Goal: Find specific fact: Find contact information

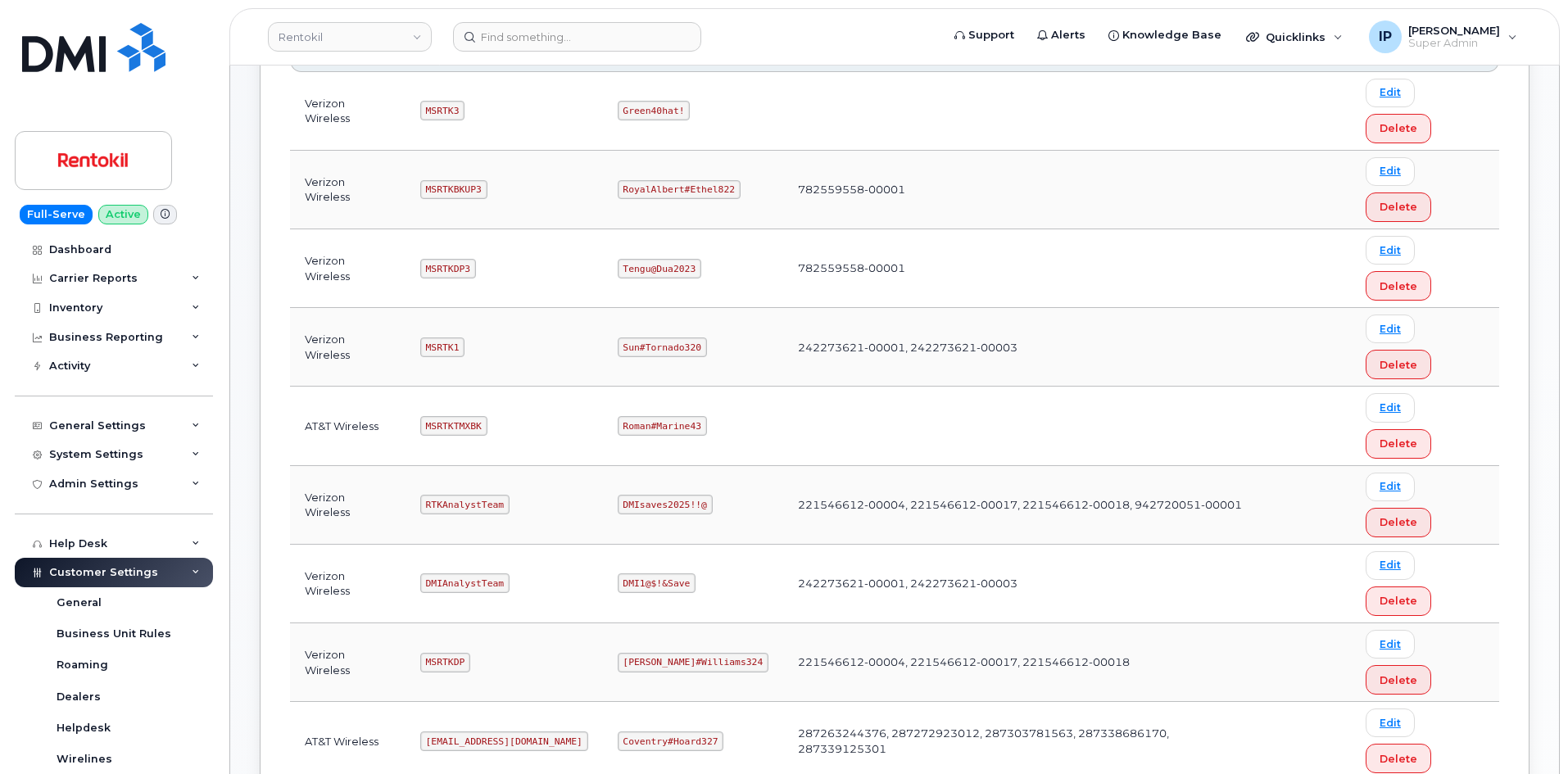
scroll to position [328, 0]
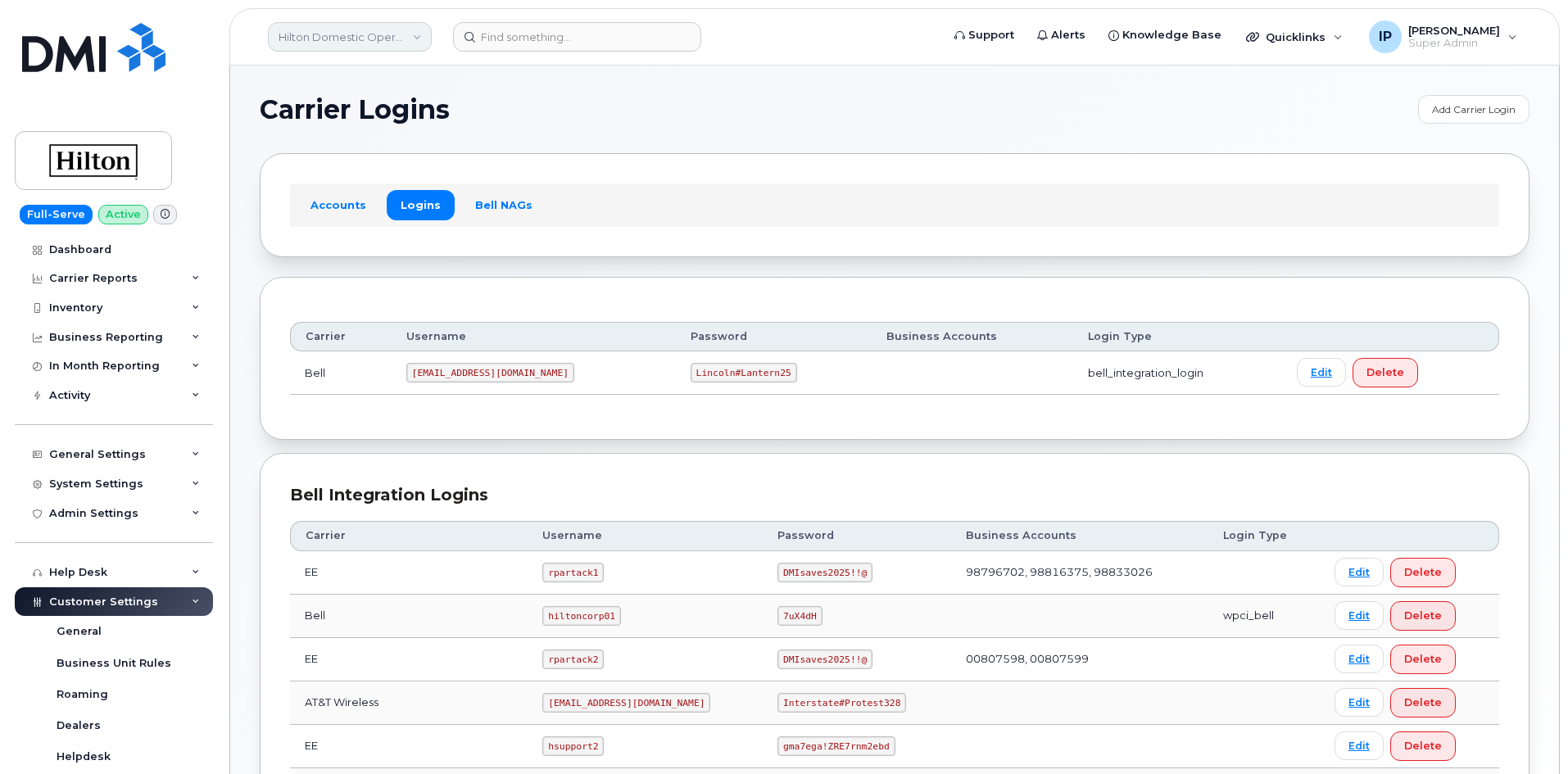
scroll to position [395, 0]
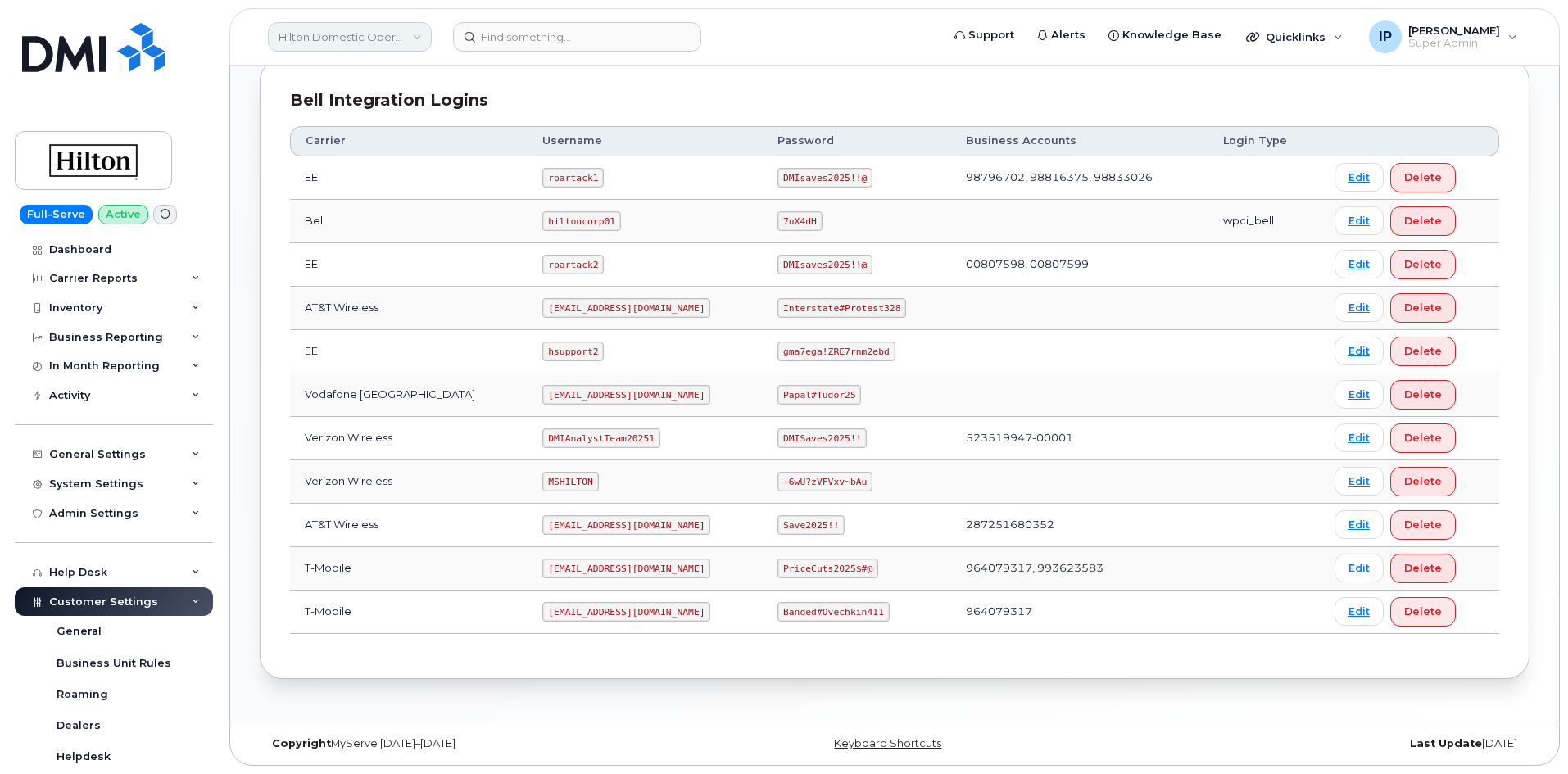
click at [360, 35] on link "Hilton Domestic Operating Company Inc" at bounding box center [350, 37] width 164 height 30
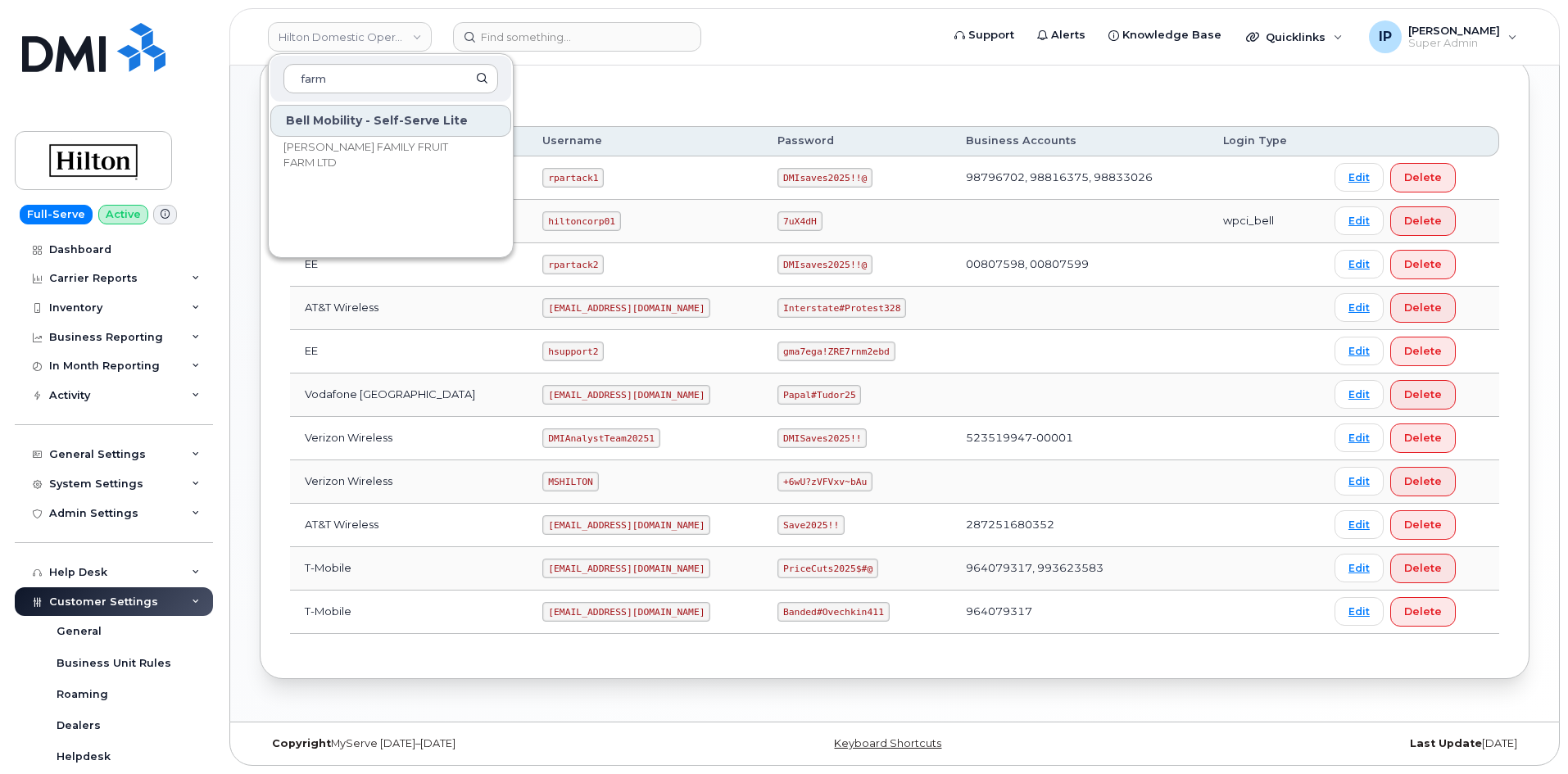
scroll to position [0, 0]
type input "farm c"
click at [394, 24] on link "Hilton Domestic Operating Company Inc" at bounding box center [350, 37] width 164 height 30
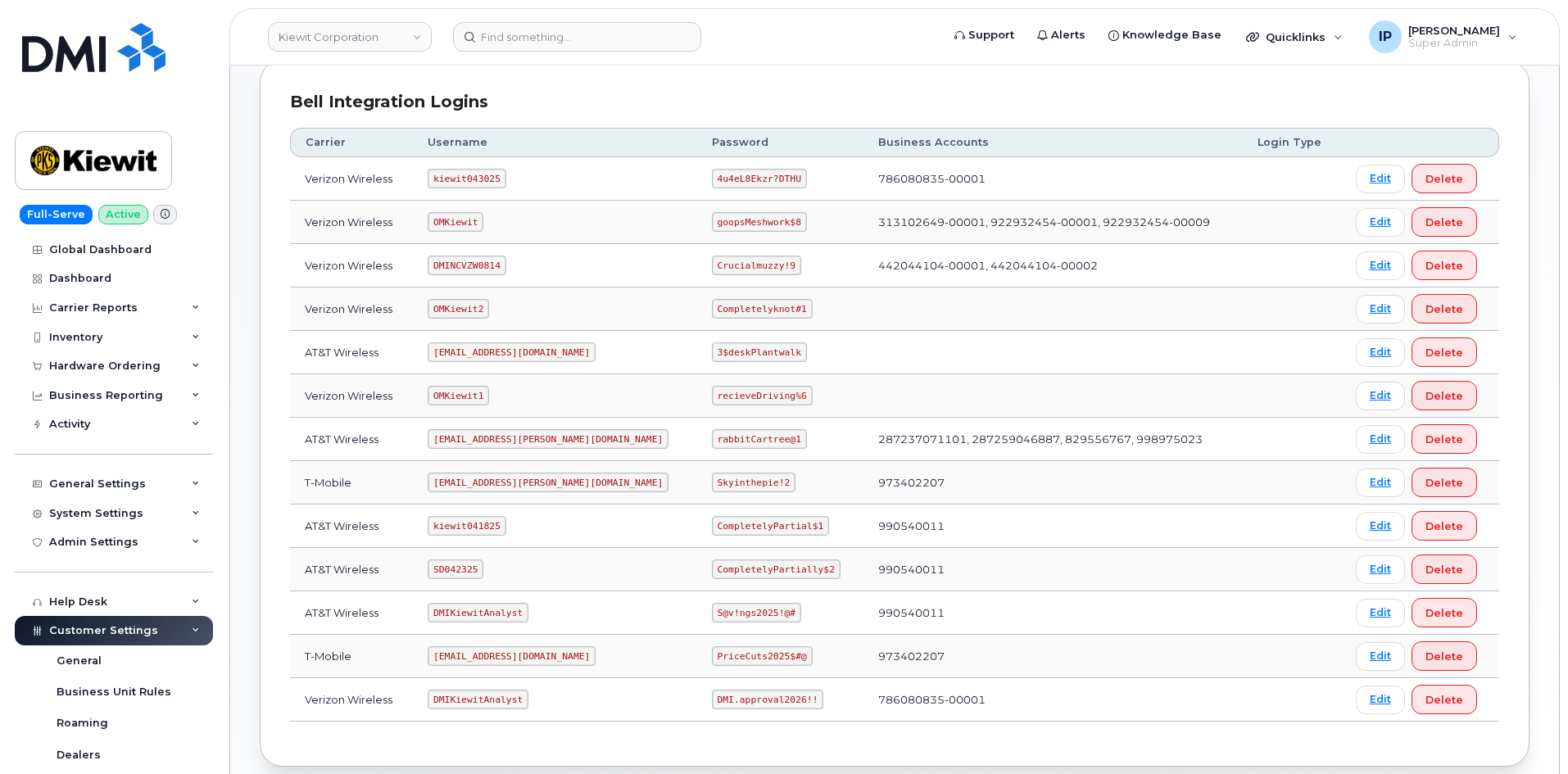
scroll to position [246, 0]
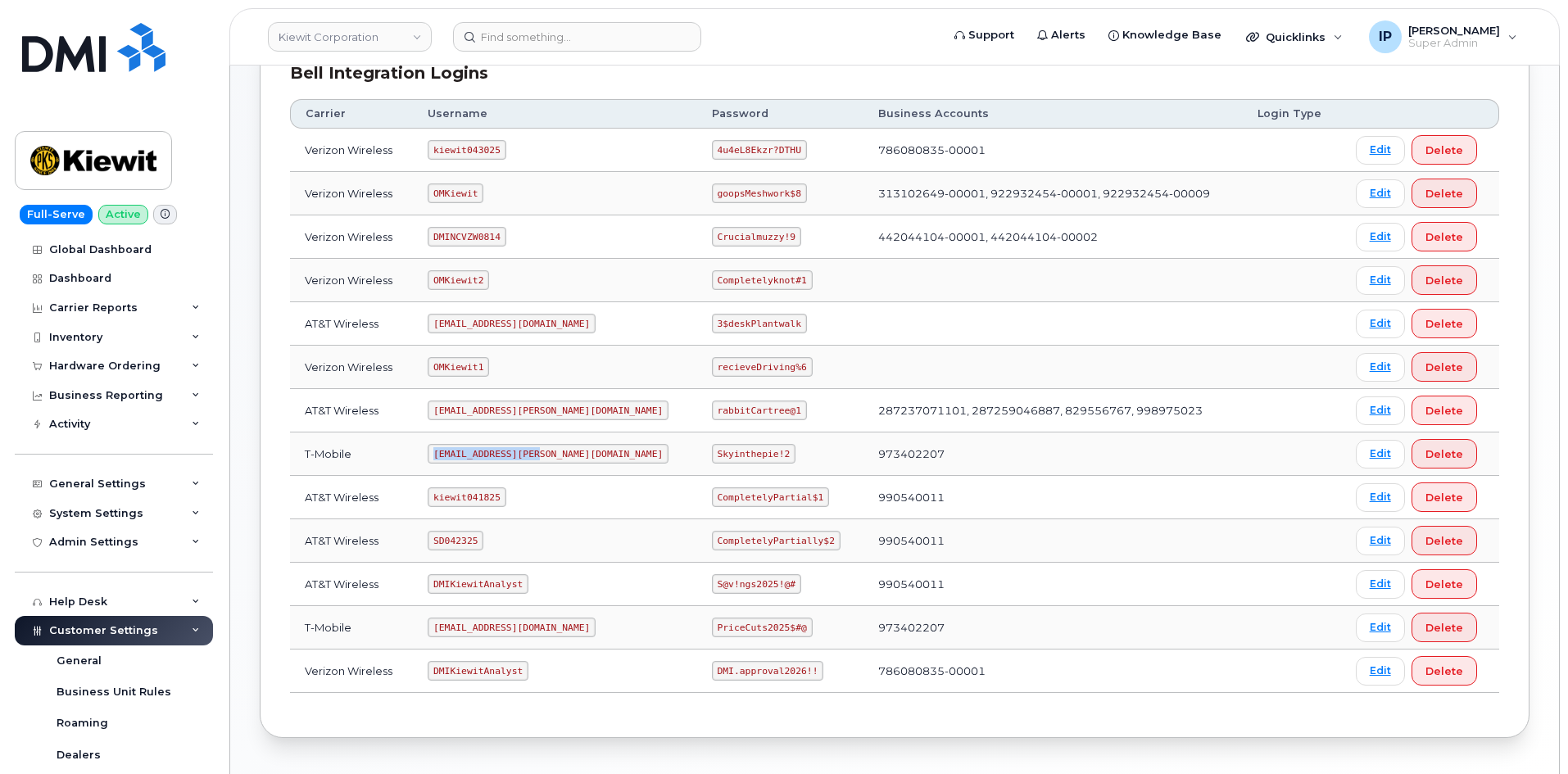
drag, startPoint x: 541, startPoint y: 452, endPoint x: 427, endPoint y: 452, distance: 114.0
click at [427, 452] on td "[EMAIL_ADDRESS][PERSON_NAME][DOMAIN_NAME]" at bounding box center [554, 454] width 284 height 43
copy code "[EMAIL_ADDRESS][PERSON_NAME][DOMAIN_NAME]"
click at [726, 450] on code "Skyinthepie!2" at bounding box center [753, 454] width 84 height 20
drag, startPoint x: 733, startPoint y: 453, endPoint x: 663, endPoint y: 452, distance: 70.0
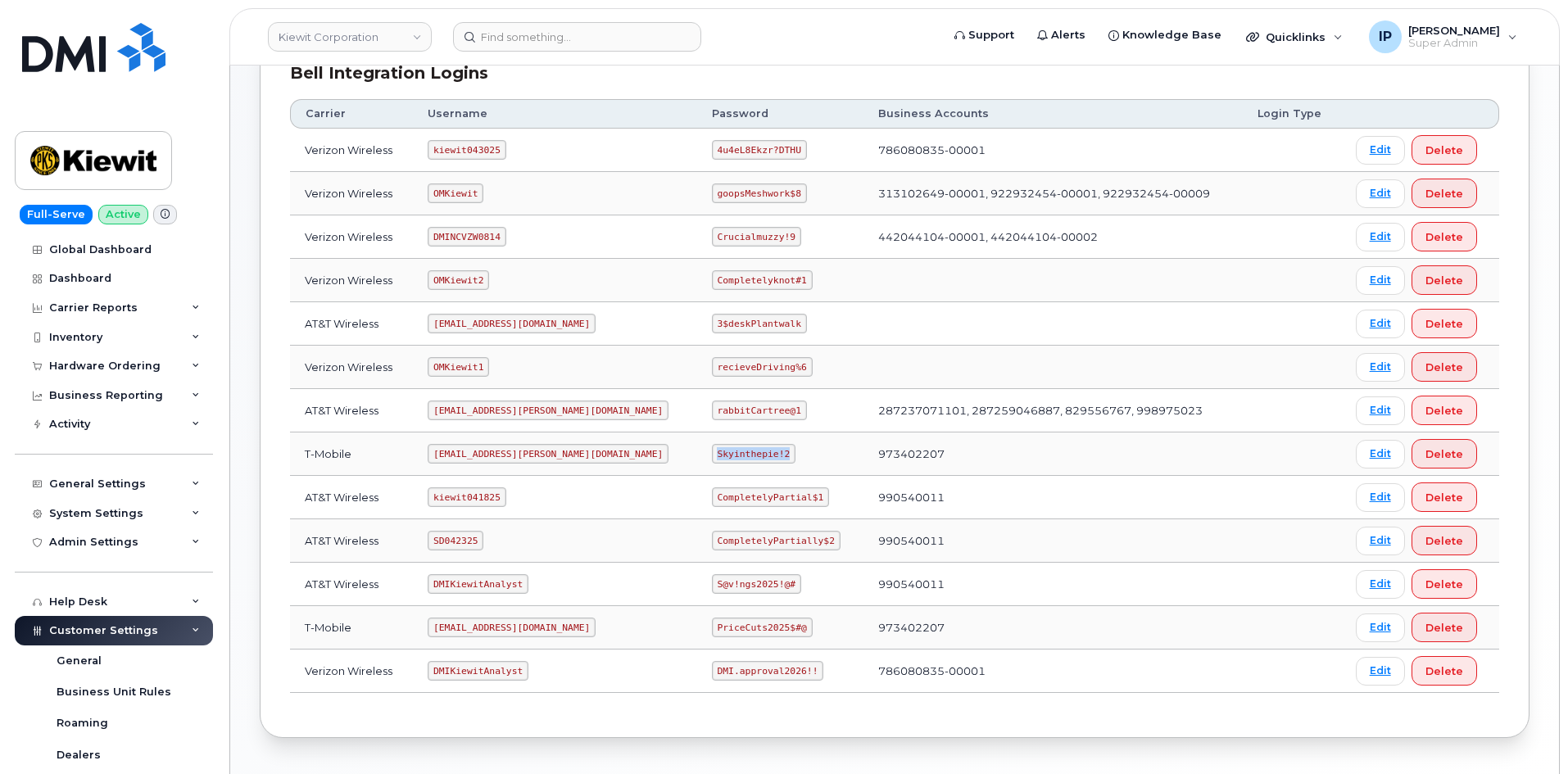
click at [712, 453] on code "Skyinthepie!2" at bounding box center [753, 454] width 84 height 20
copy code "Skyinthepie!2"
